Goal: Task Accomplishment & Management: Manage account settings

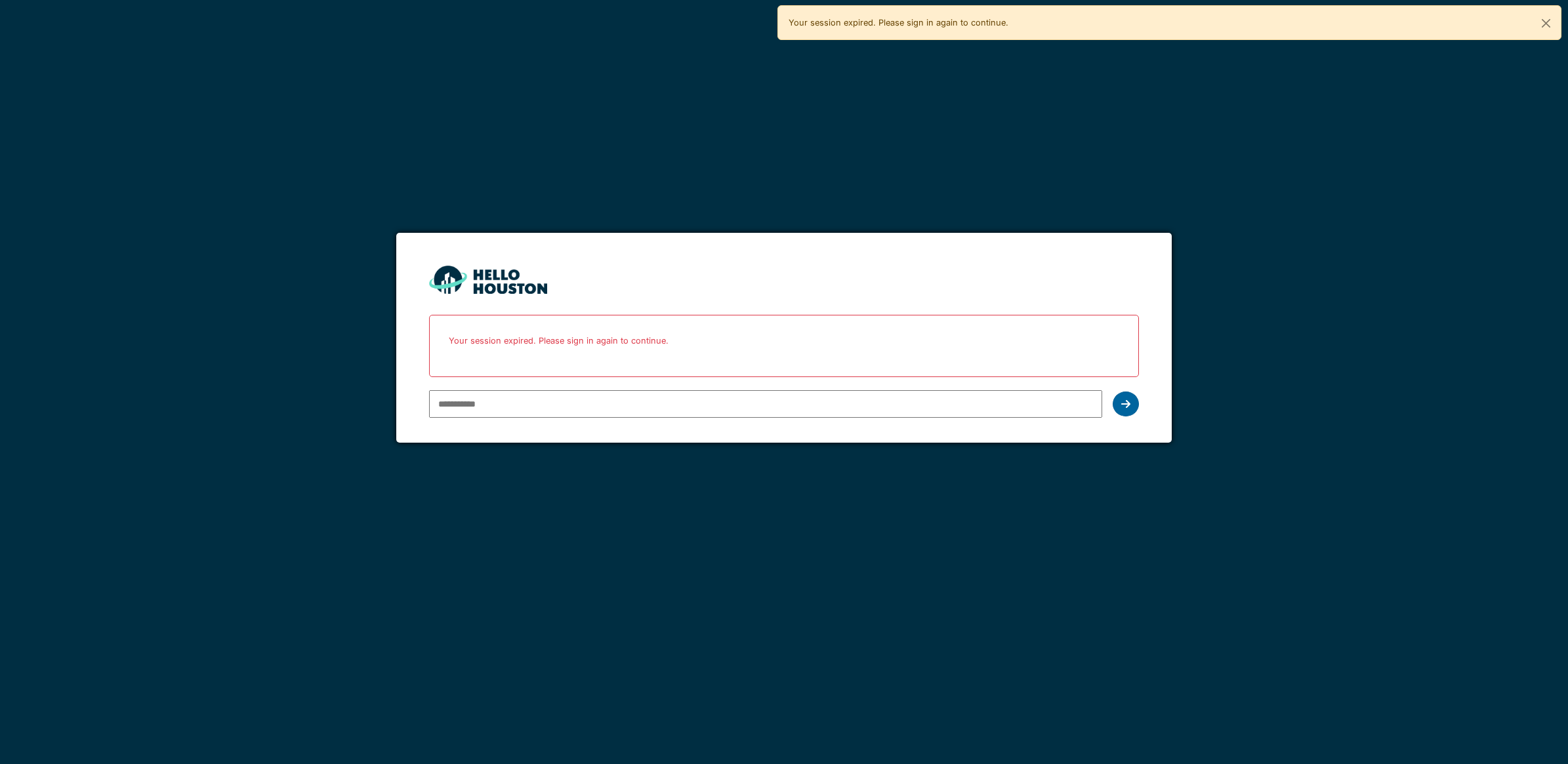
type input "**********"
click at [1122, 407] on icon at bounding box center [1125, 403] width 9 height 10
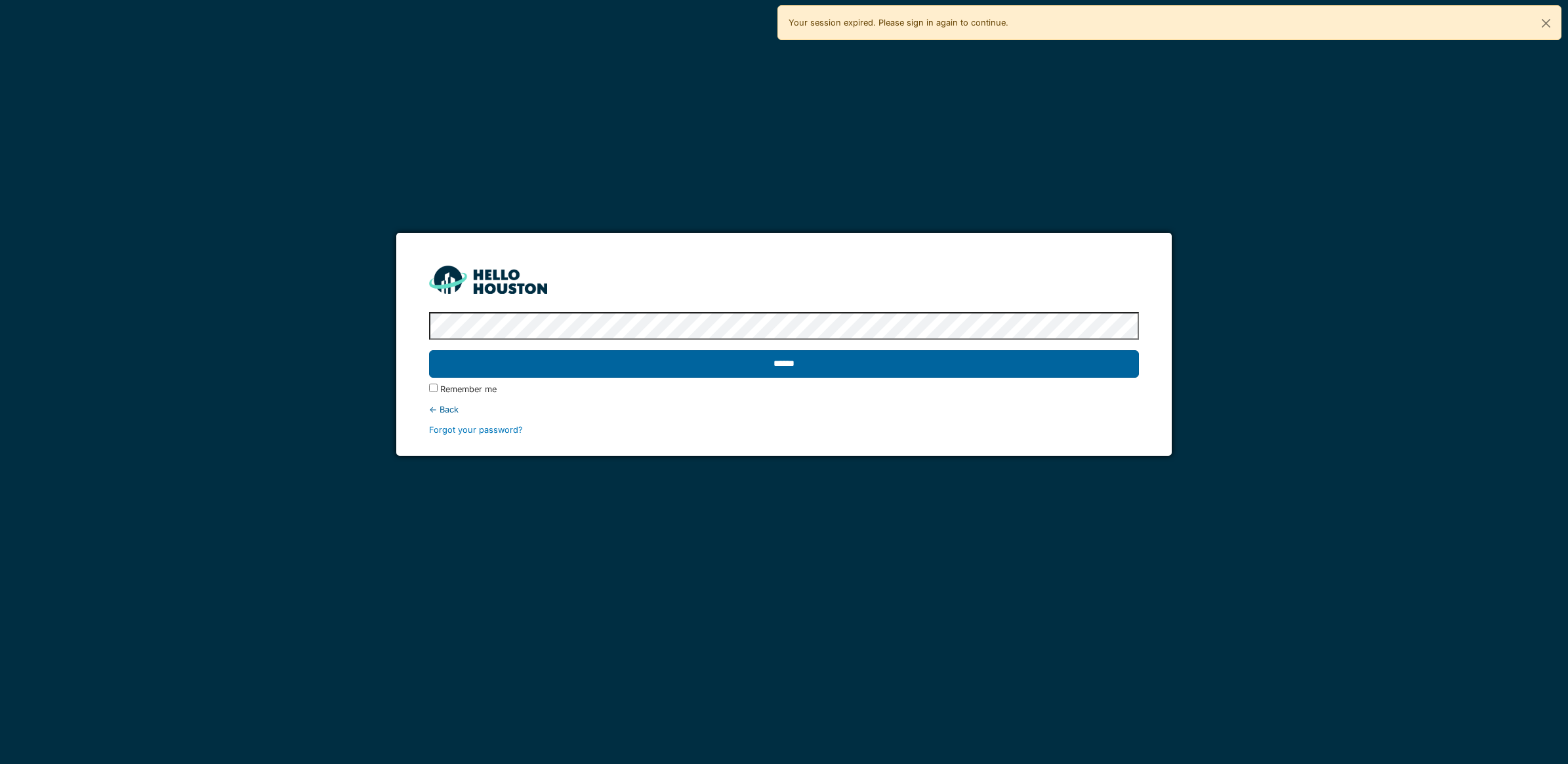
click at [701, 363] on input "******" at bounding box center [783, 364] width 710 height 28
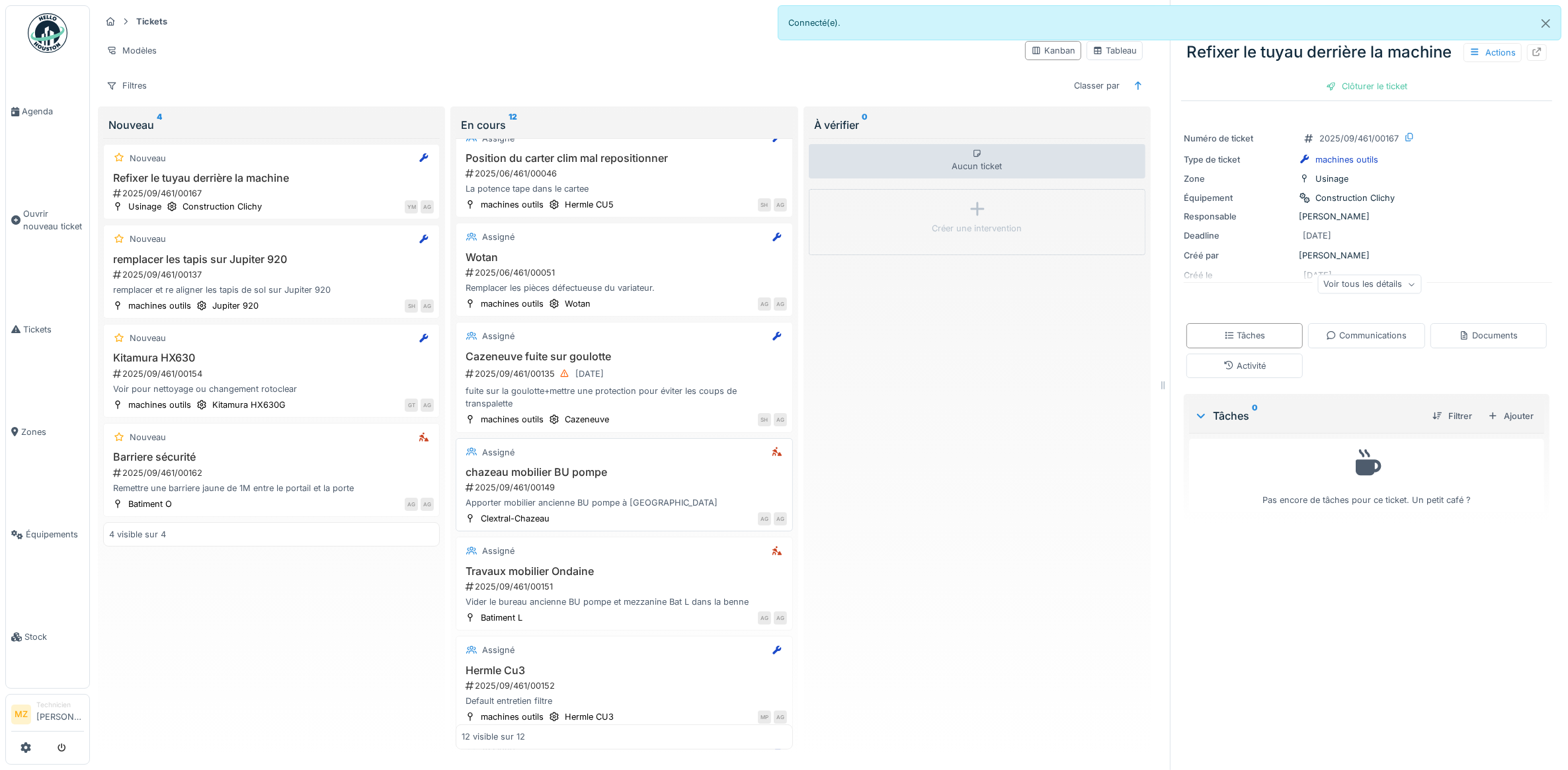
scroll to position [165, 0]
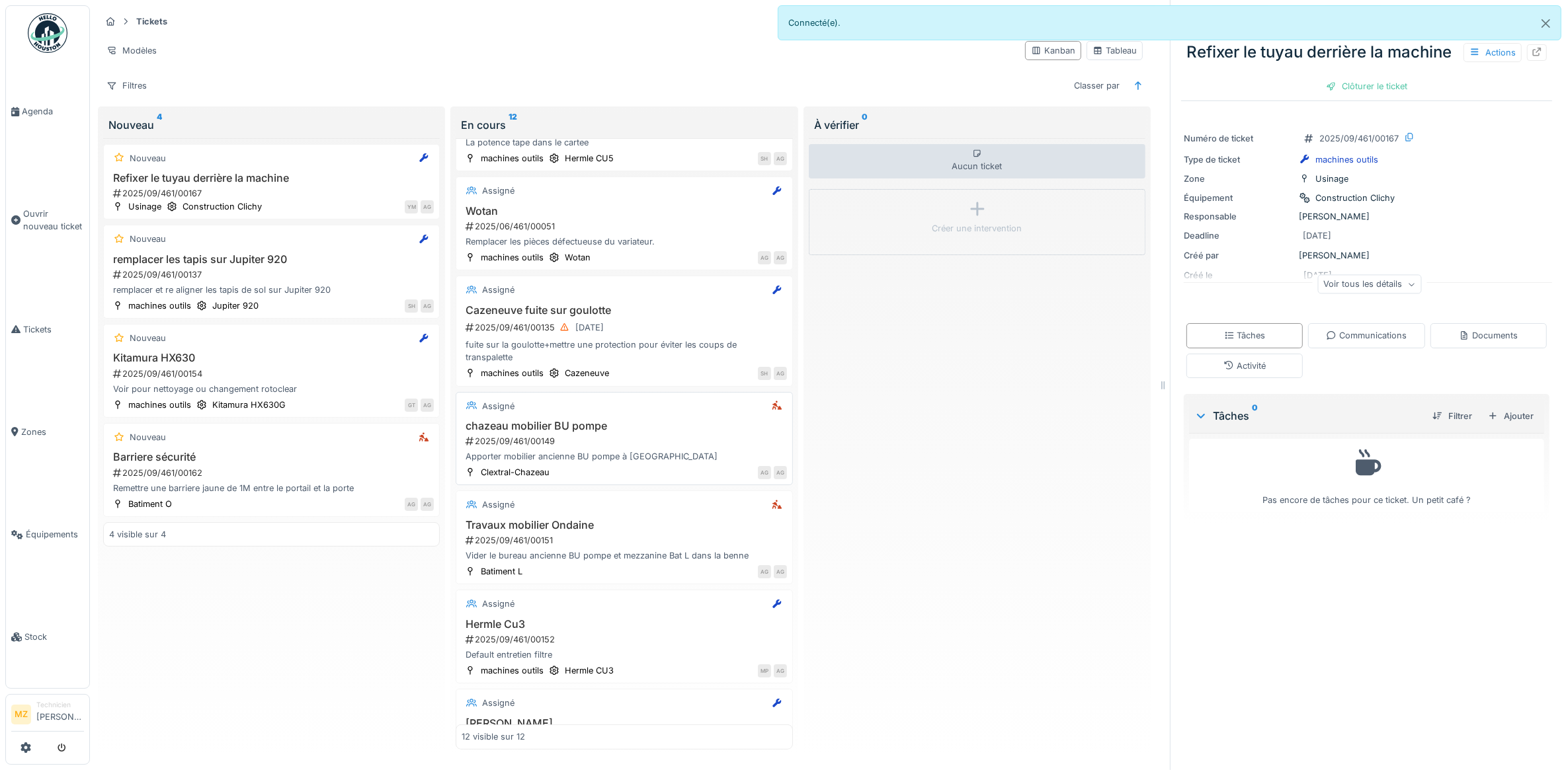
click at [714, 442] on div "chazeau mobilier BU pompe 2025/09/461/00149 Apporter mobilier ancienne BU pompe…" at bounding box center [624, 441] width 325 height 44
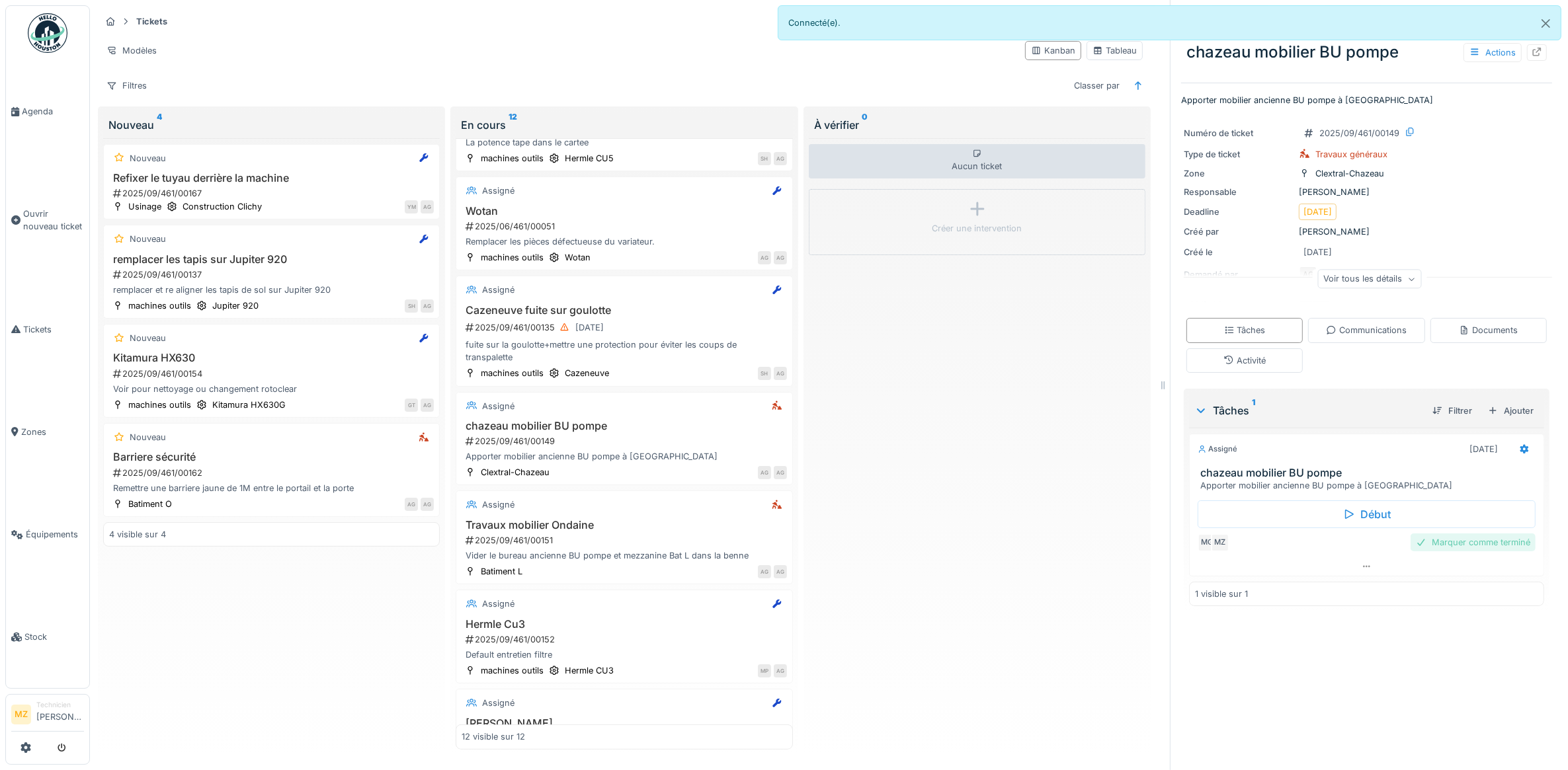
click at [1452, 551] on div "Marquer comme terminé" at bounding box center [1473, 542] width 125 height 18
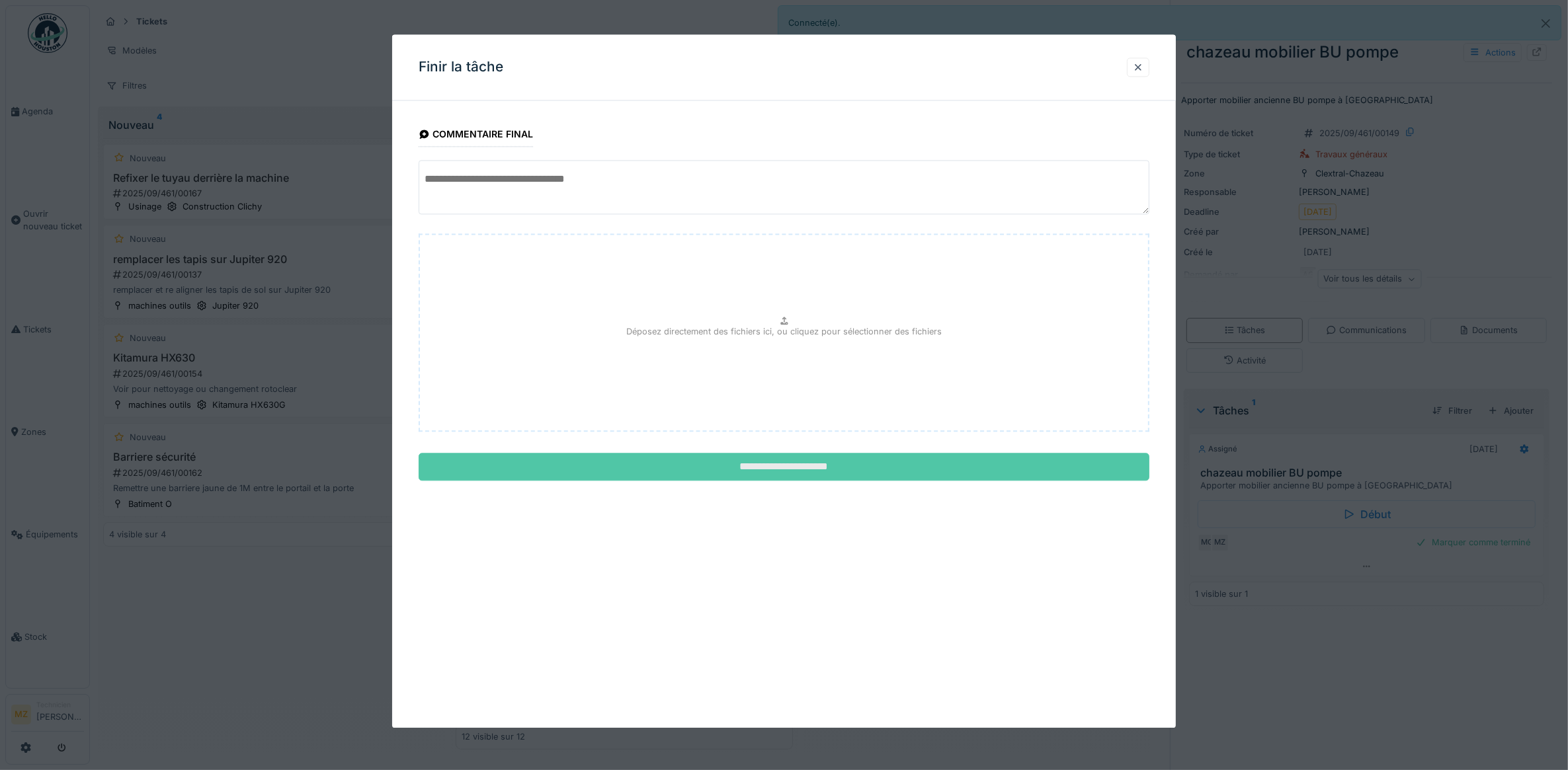
click at [871, 465] on input "**********" at bounding box center [784, 468] width 731 height 28
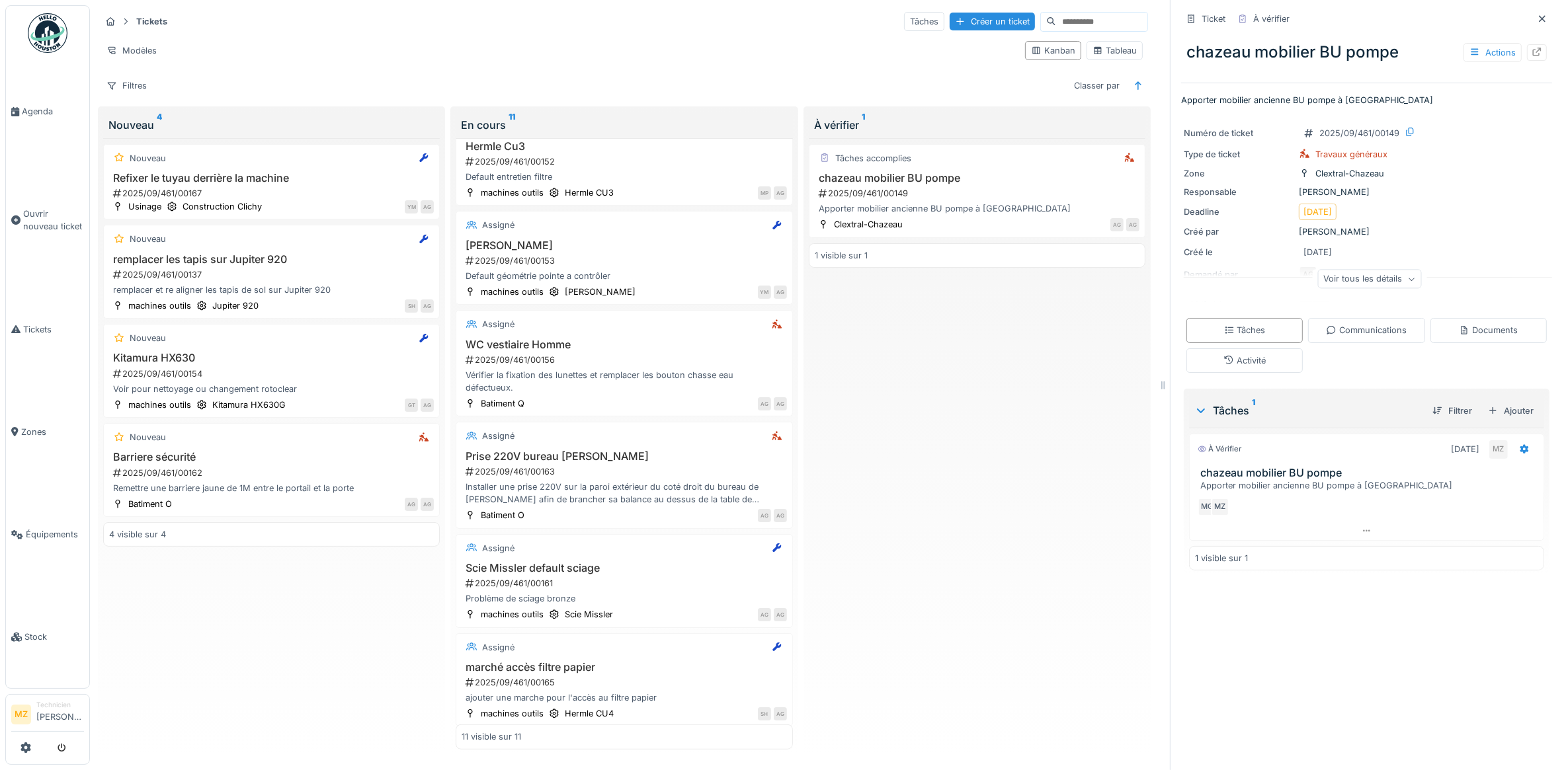
scroll to position [569, 0]
click at [44, 114] on span "Agenda" at bounding box center [53, 112] width 62 height 12
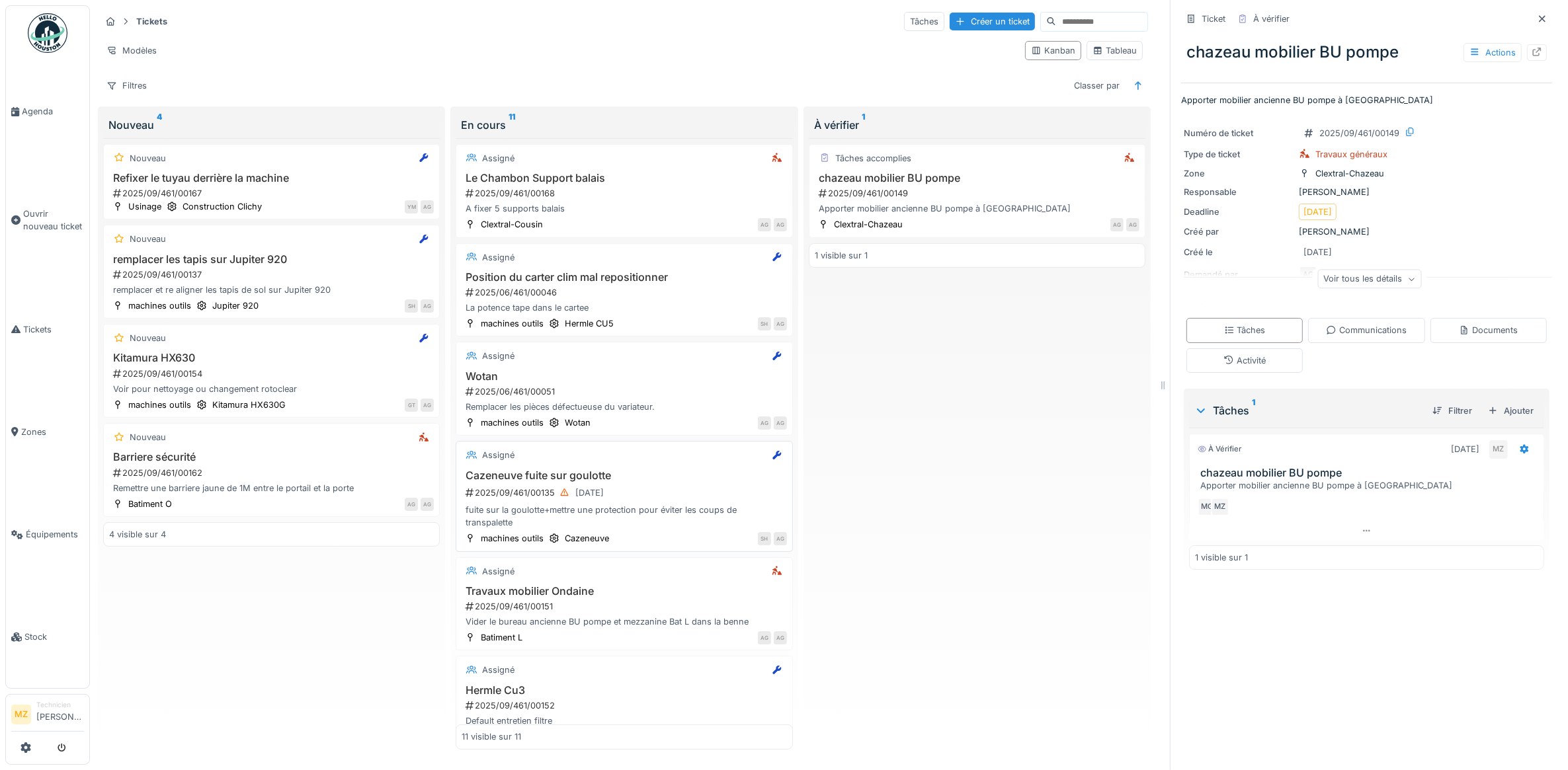
click at [697, 524] on div "fuite sur la goulotte+mettre une protection pour éviter les coups de transpalet…" at bounding box center [624, 516] width 325 height 25
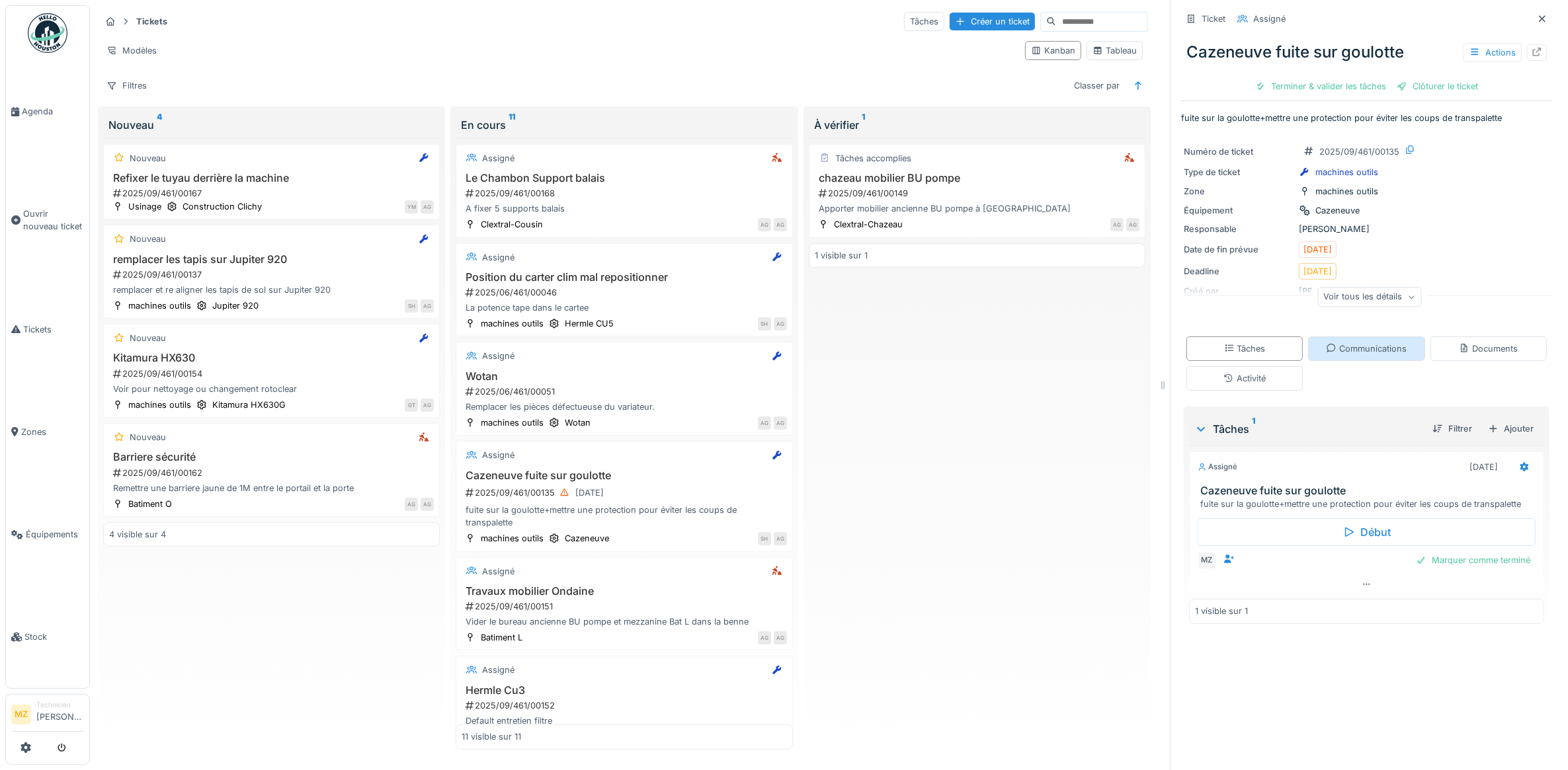
click at [1376, 349] on div "Communications" at bounding box center [1366, 349] width 80 height 12
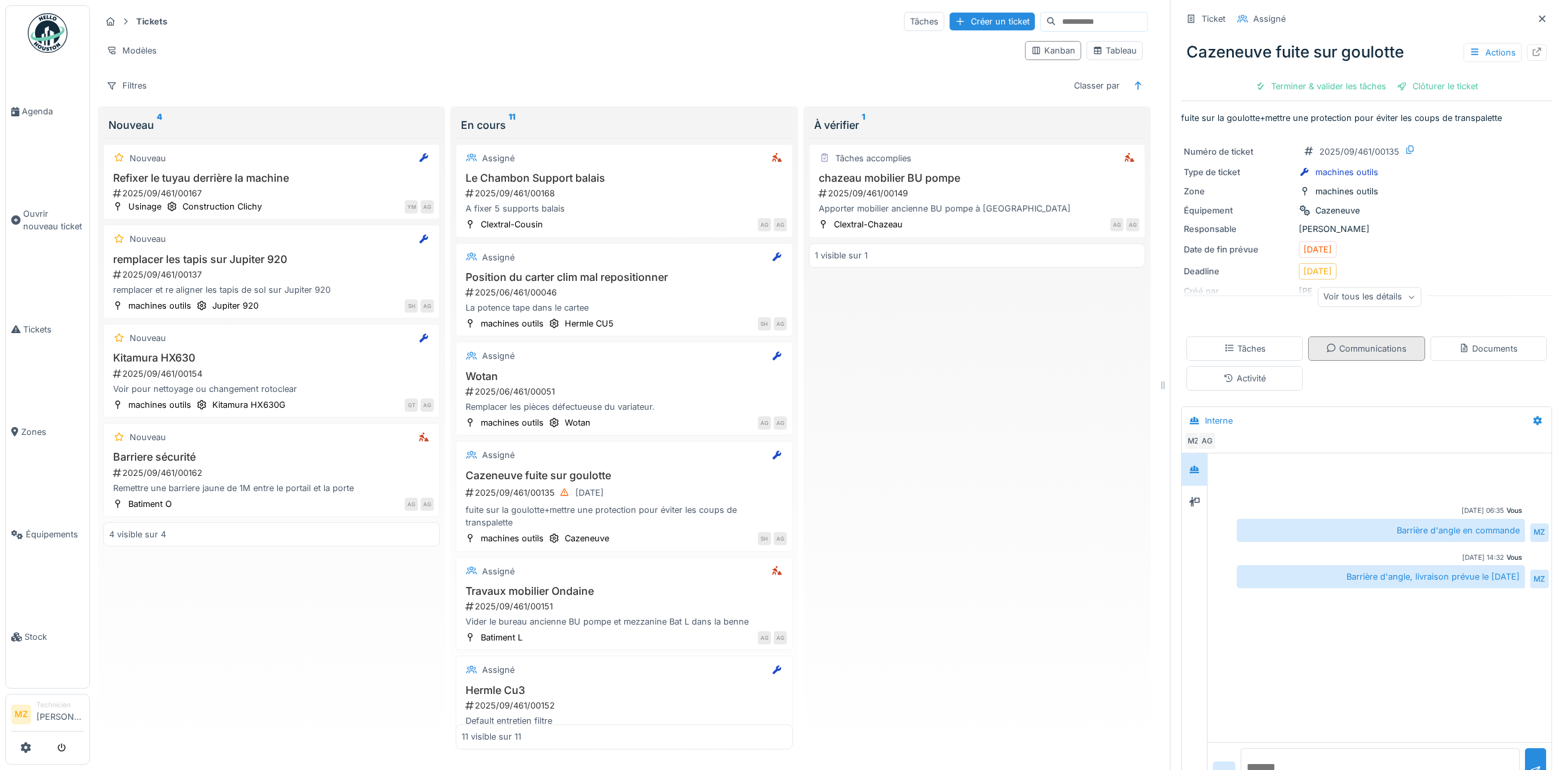
scroll to position [12, 0]
click at [680, 585] on h3 "Travaux mobilier Ondaine" at bounding box center [624, 591] width 325 height 12
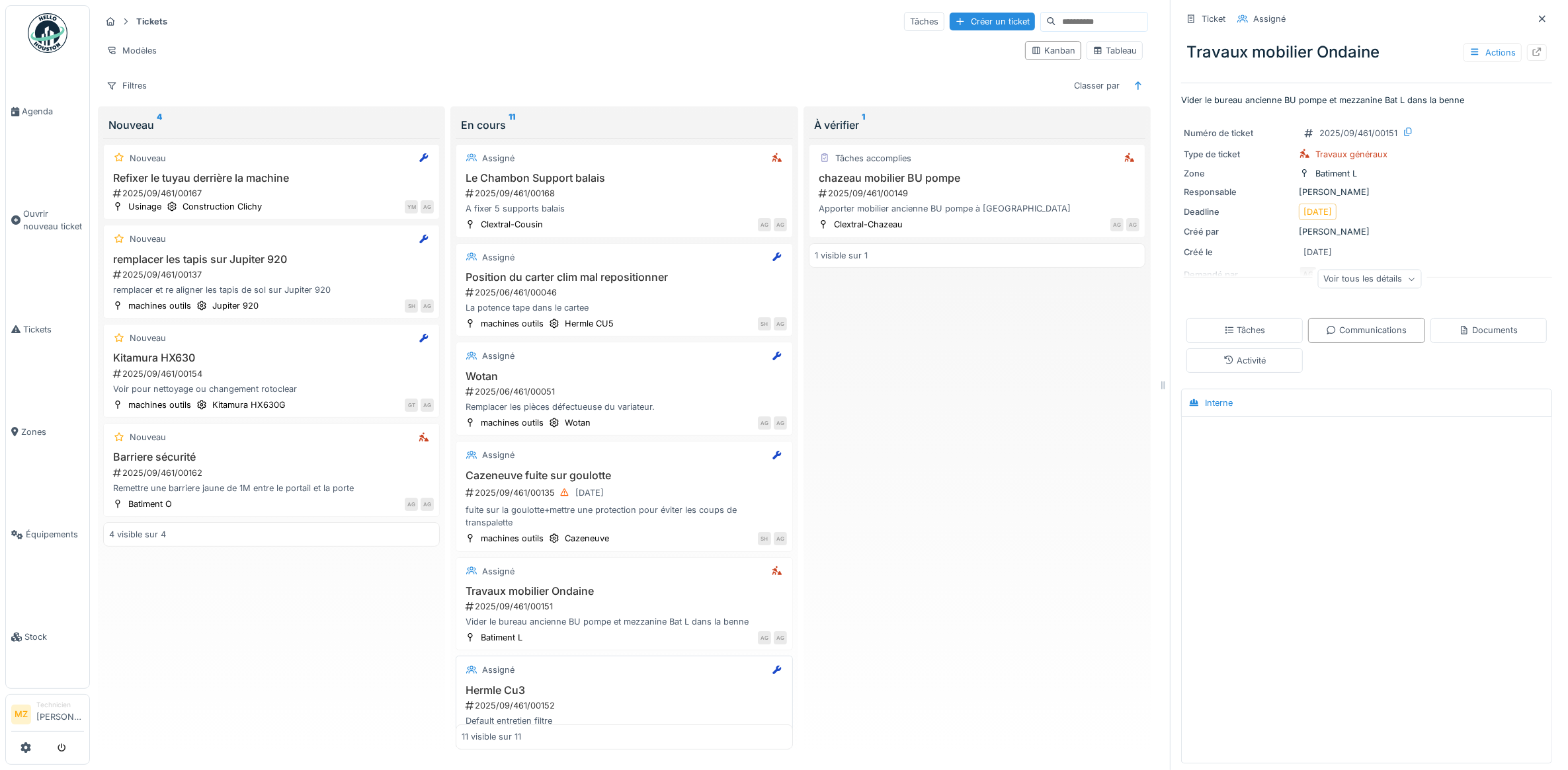
click at [646, 687] on h3 "Hermle Cu3" at bounding box center [624, 690] width 325 height 12
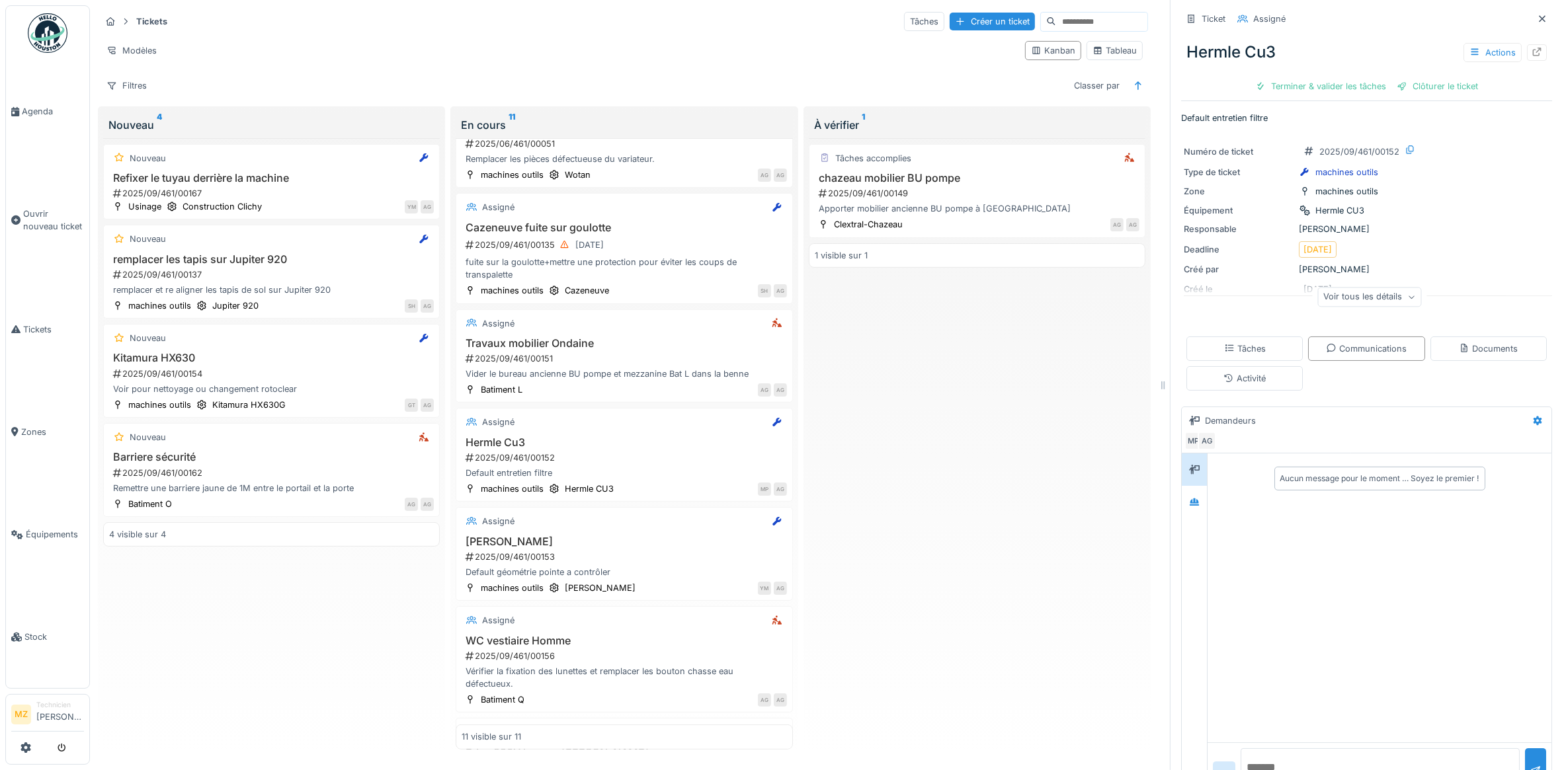
click at [1377, 293] on div "Voir tous les détails" at bounding box center [1369, 298] width 104 height 19
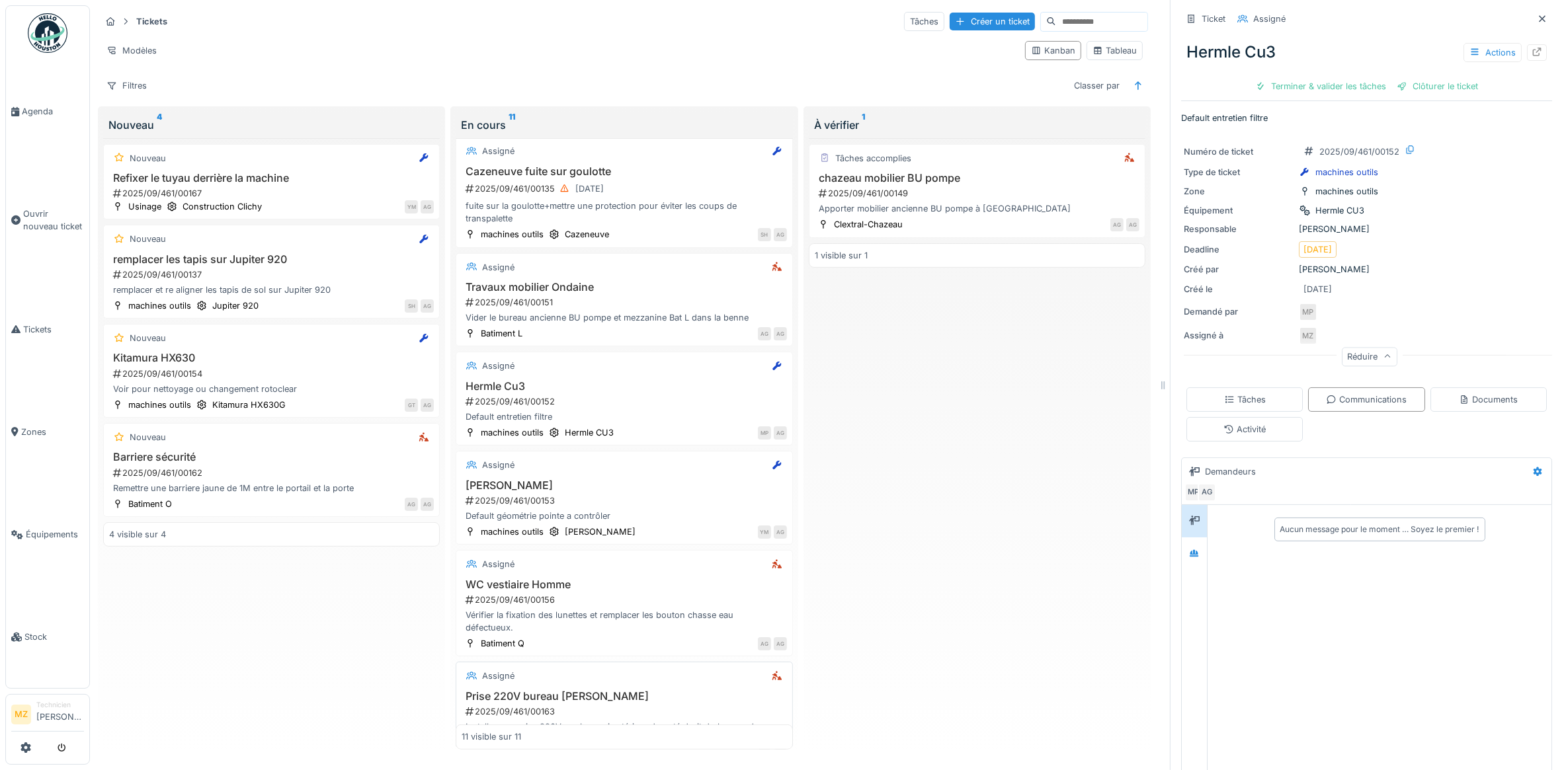
scroll to position [413, 0]
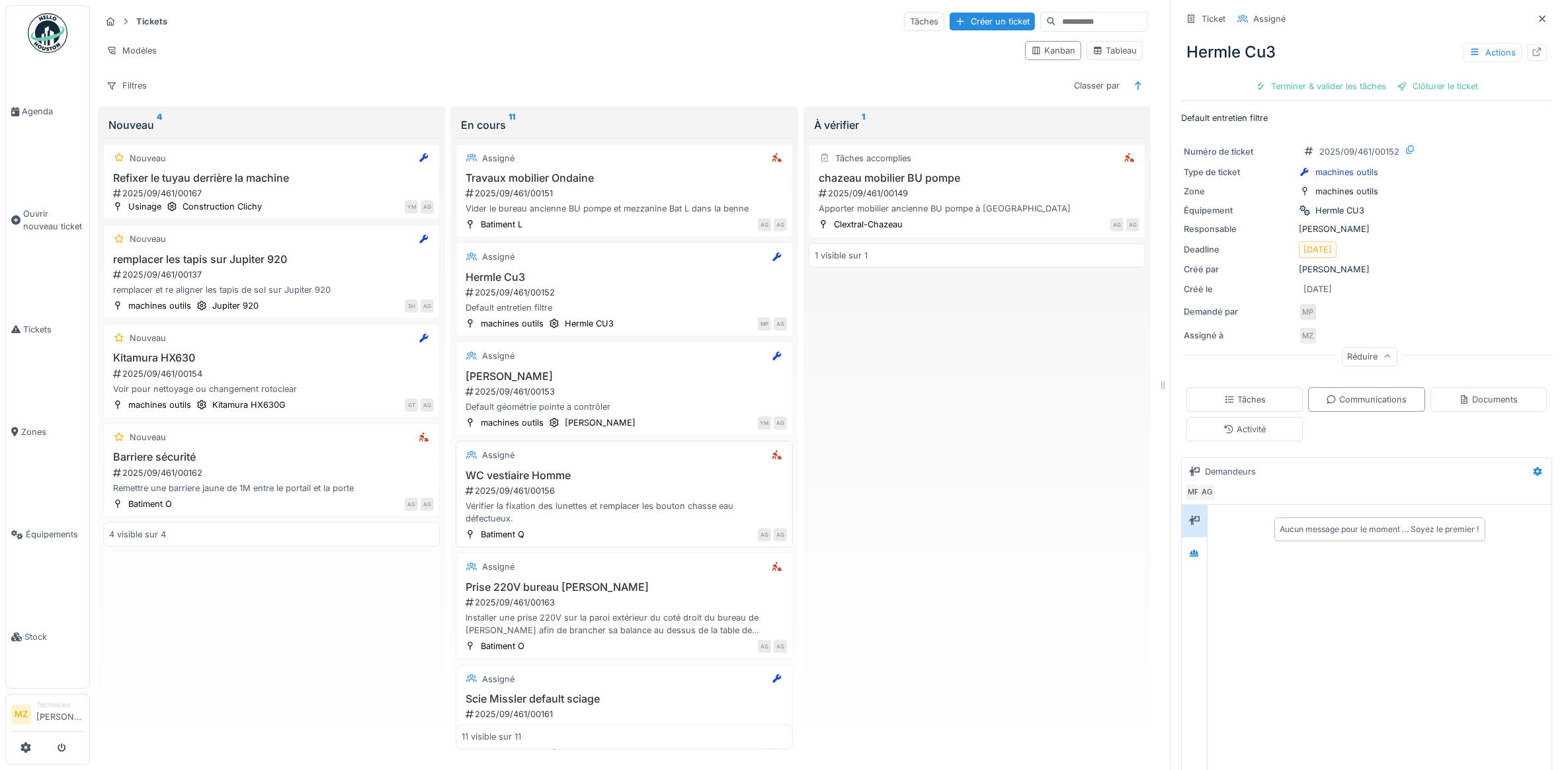
click at [656, 497] on div "2025/09/461/00156" at bounding box center [625, 491] width 322 height 12
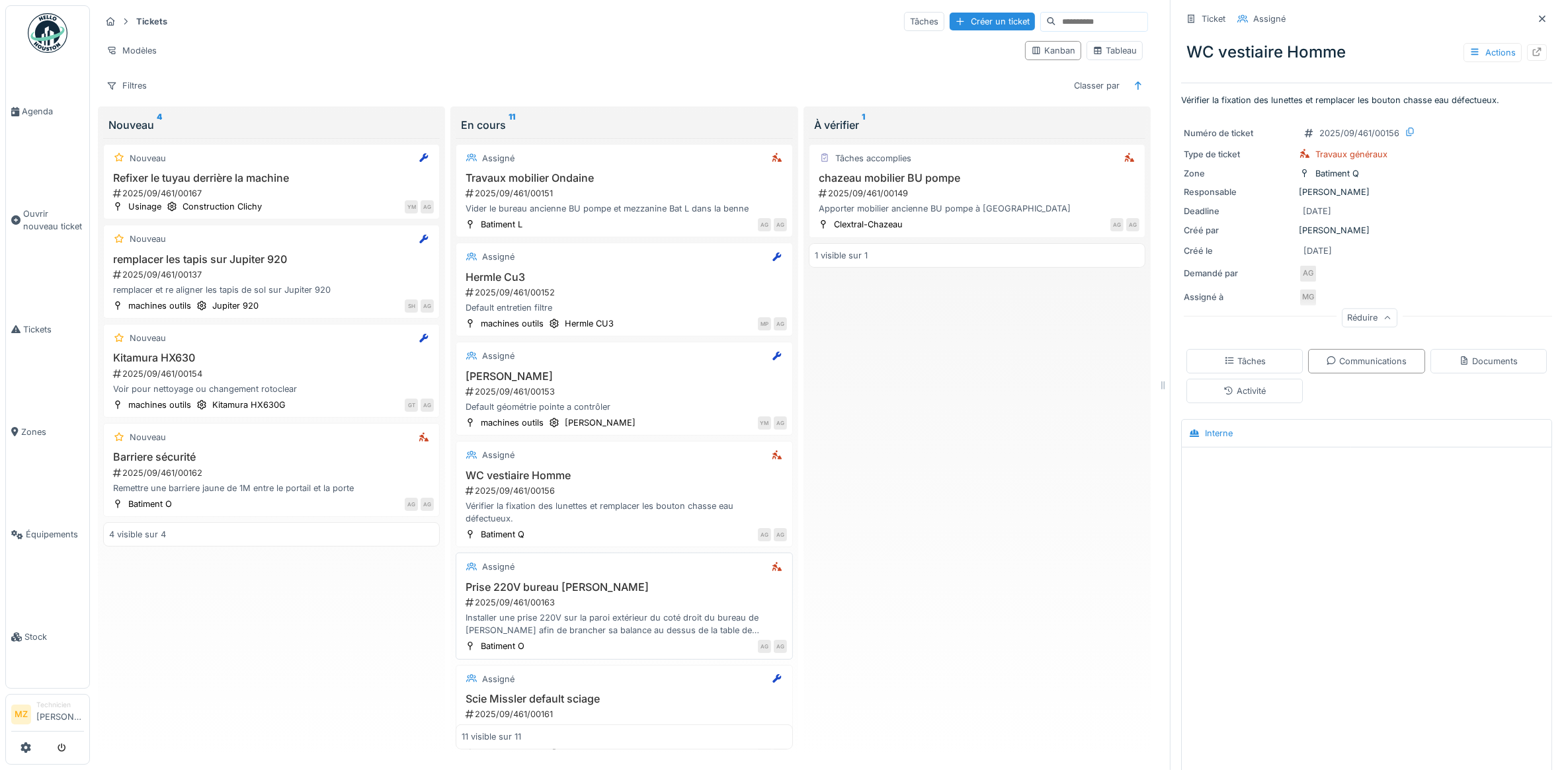
click at [679, 628] on div "Installer une prise 220V sur la paroi extérieur du coté droit du bureau de [PER…" at bounding box center [624, 624] width 325 height 25
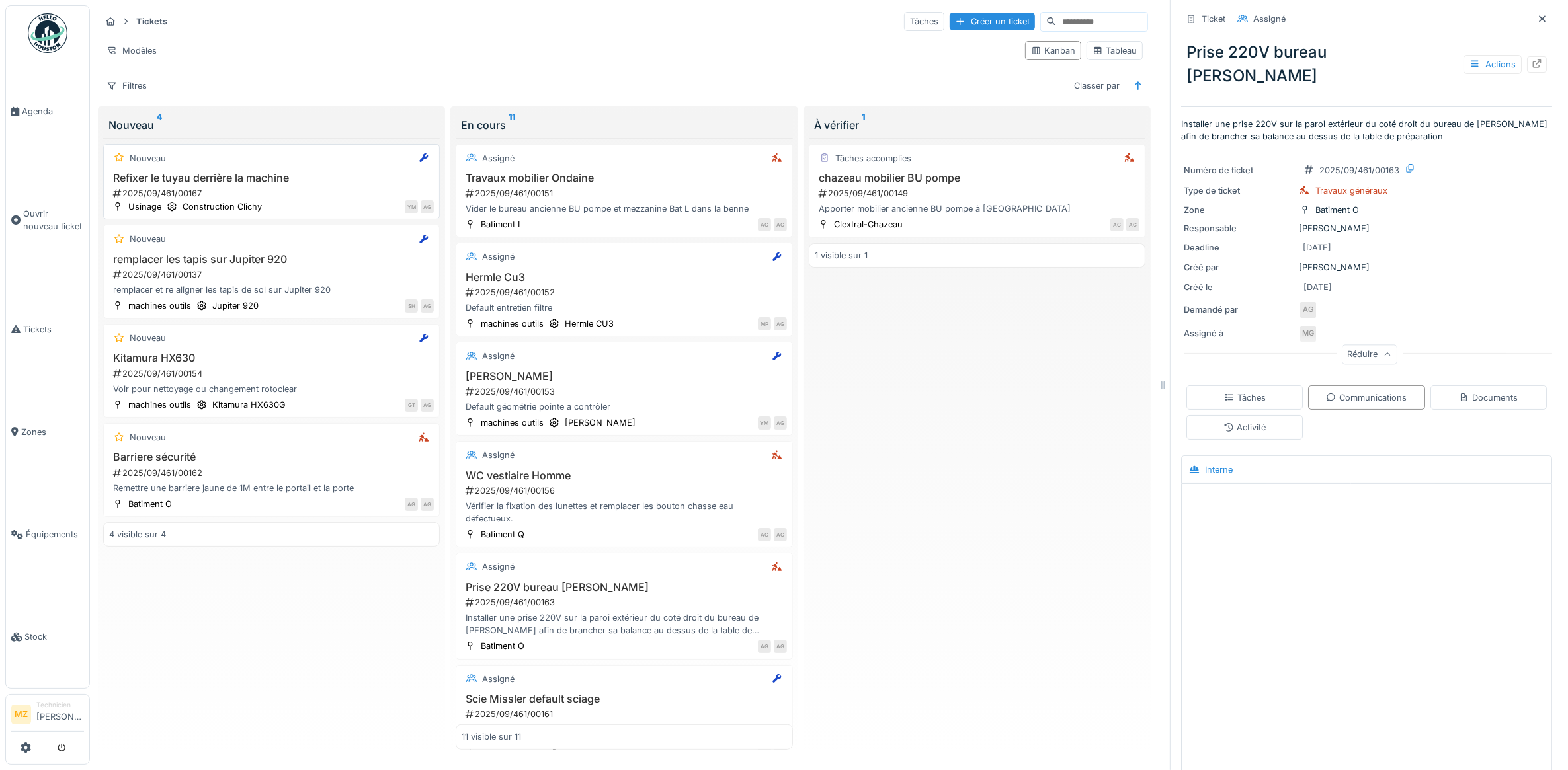
click at [312, 166] on div "Nouveau" at bounding box center [271, 158] width 325 height 17
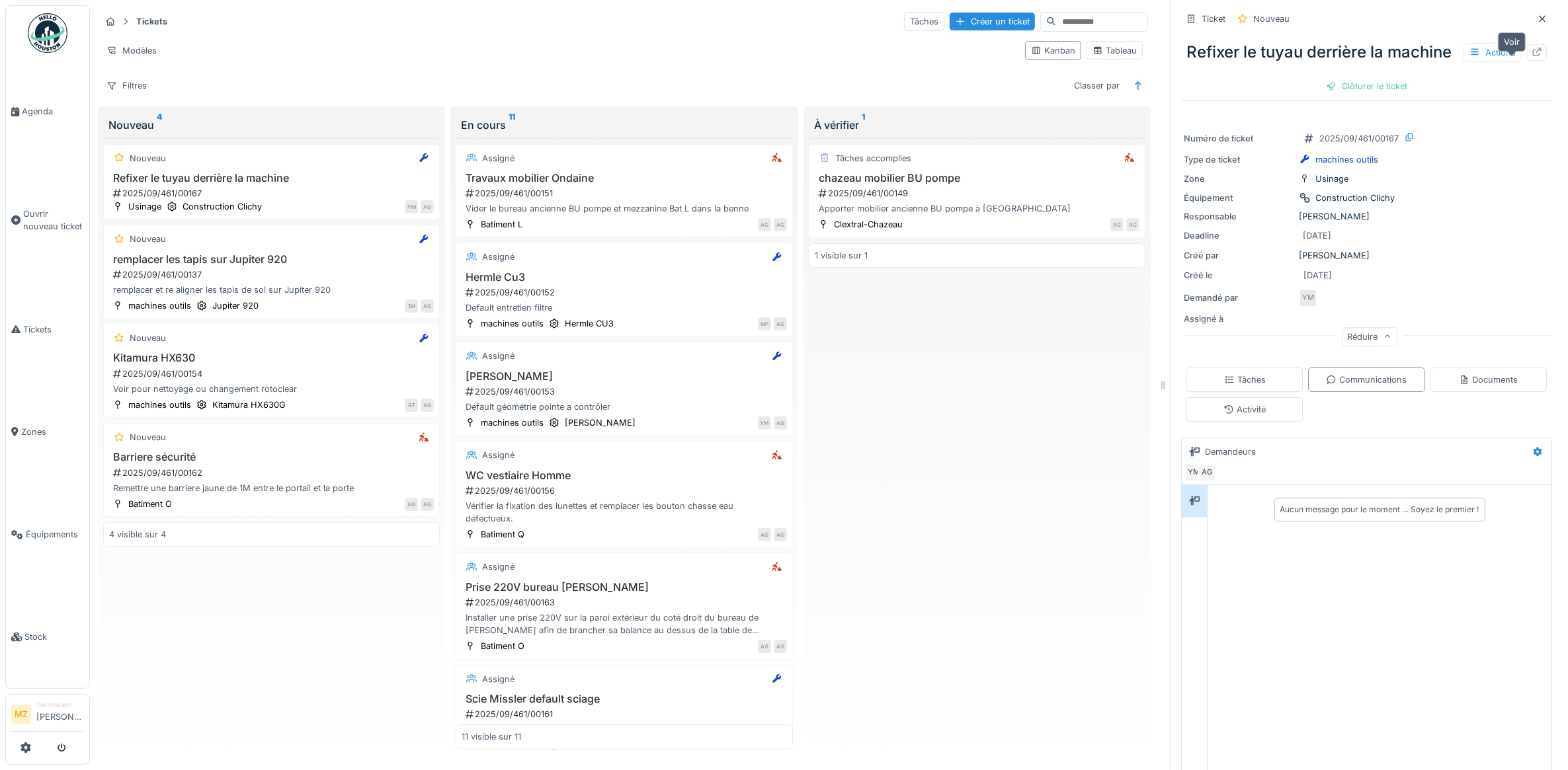
click at [1531, 56] on icon at bounding box center [1536, 52] width 10 height 8
